Goal: Task Accomplishment & Management: Manage account settings

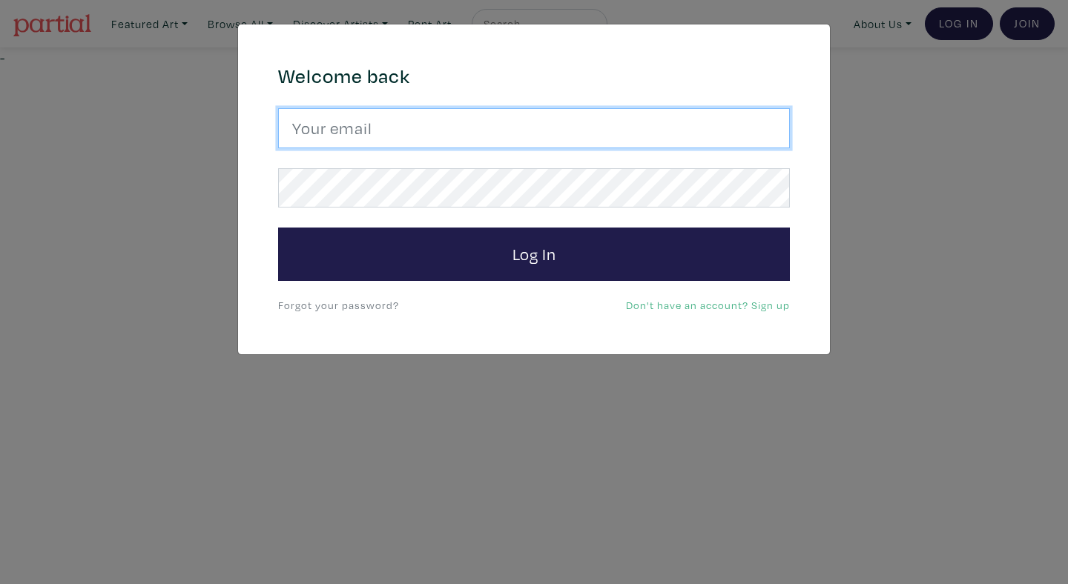
click at [457, 134] on input "email" at bounding box center [534, 128] width 512 height 40
type input "[EMAIL_ADDRESS][DOMAIN_NAME]"
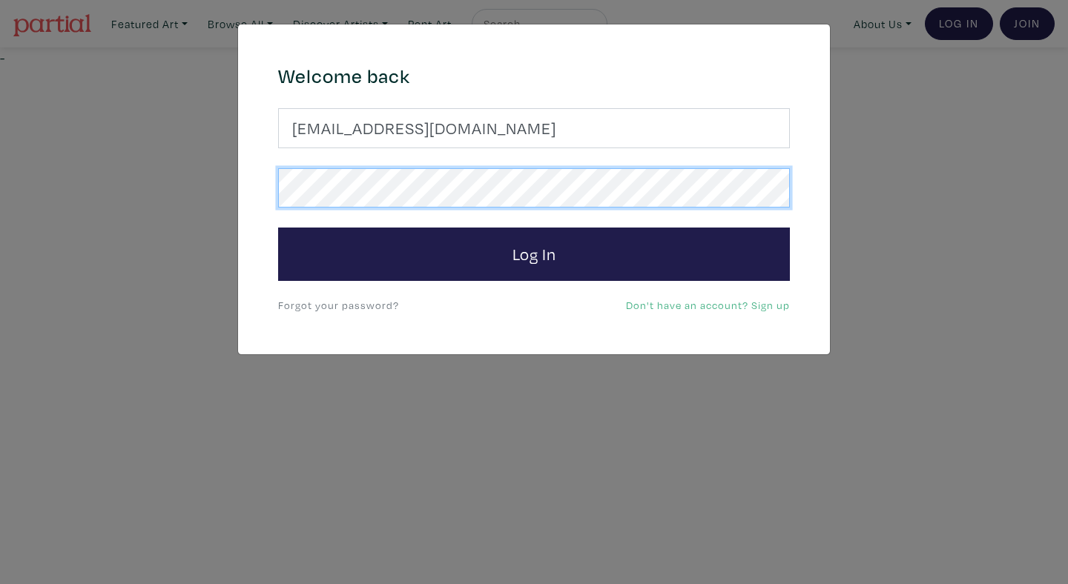
click at [278, 228] on button "Log In" at bounding box center [534, 254] width 512 height 53
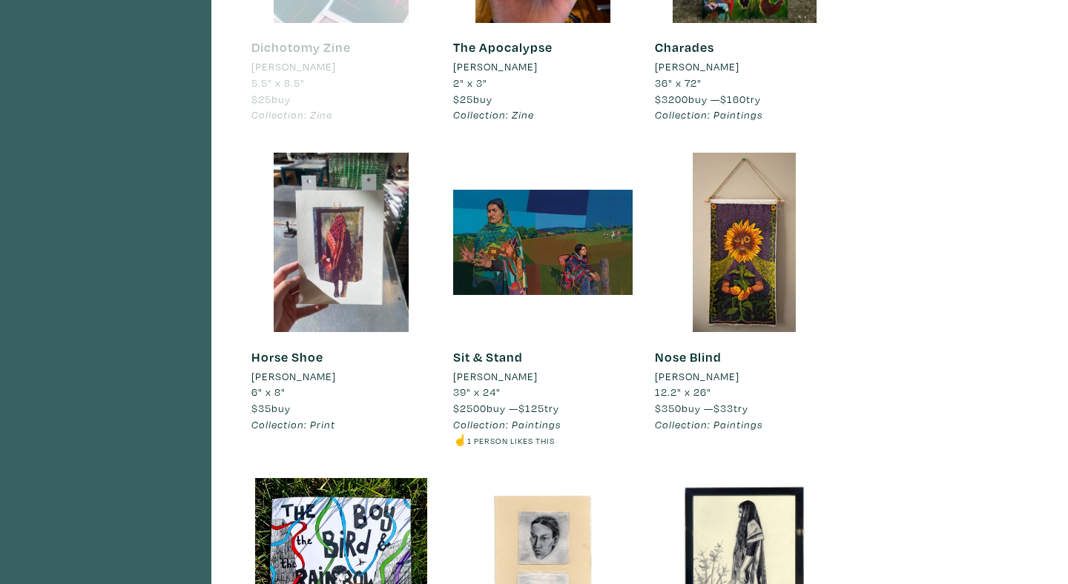
scroll to position [3209, 0]
